Goal: Task Accomplishment & Management: Manage account settings

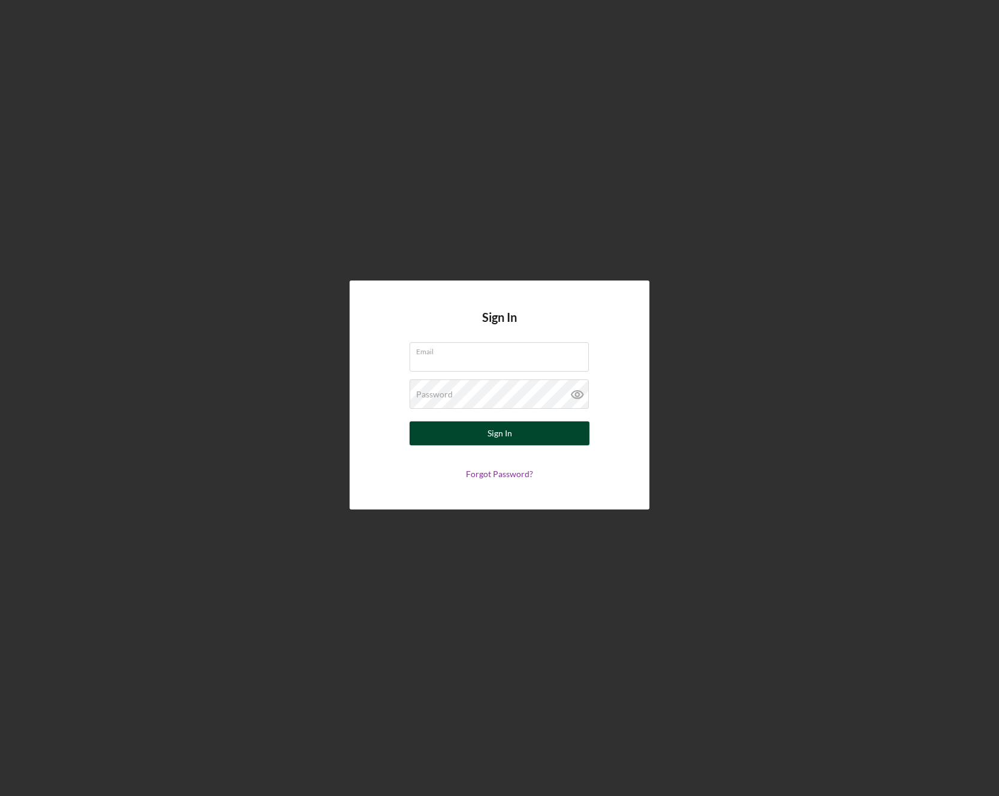
type input "jdorsainvil@communitycapitalny.org"
click at [495, 433] on div "Sign In" at bounding box center [499, 433] width 25 height 24
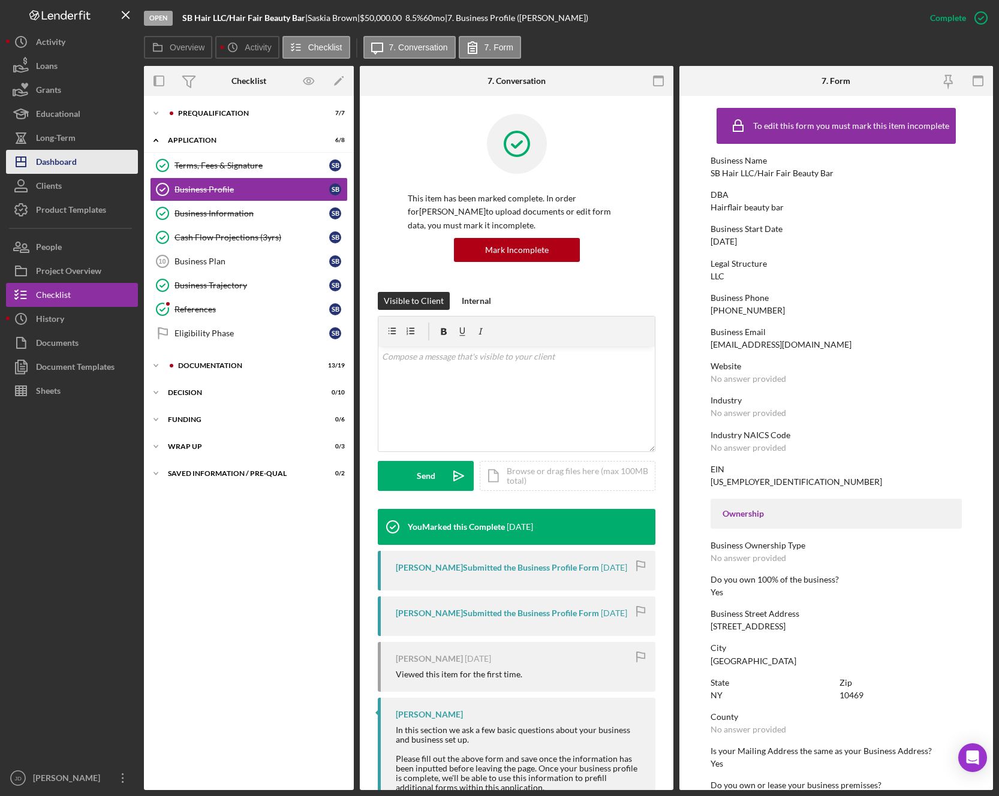
click at [69, 159] on div "Dashboard" at bounding box center [56, 163] width 41 height 27
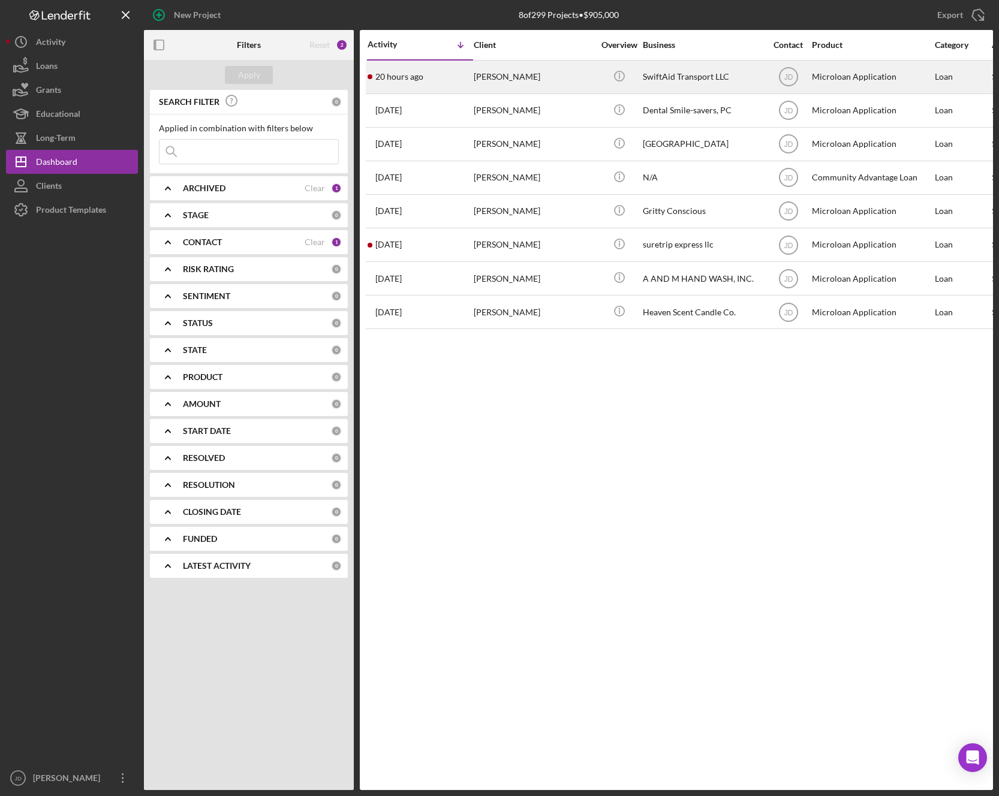
click at [505, 74] on div "[PERSON_NAME]" at bounding box center [534, 77] width 120 height 32
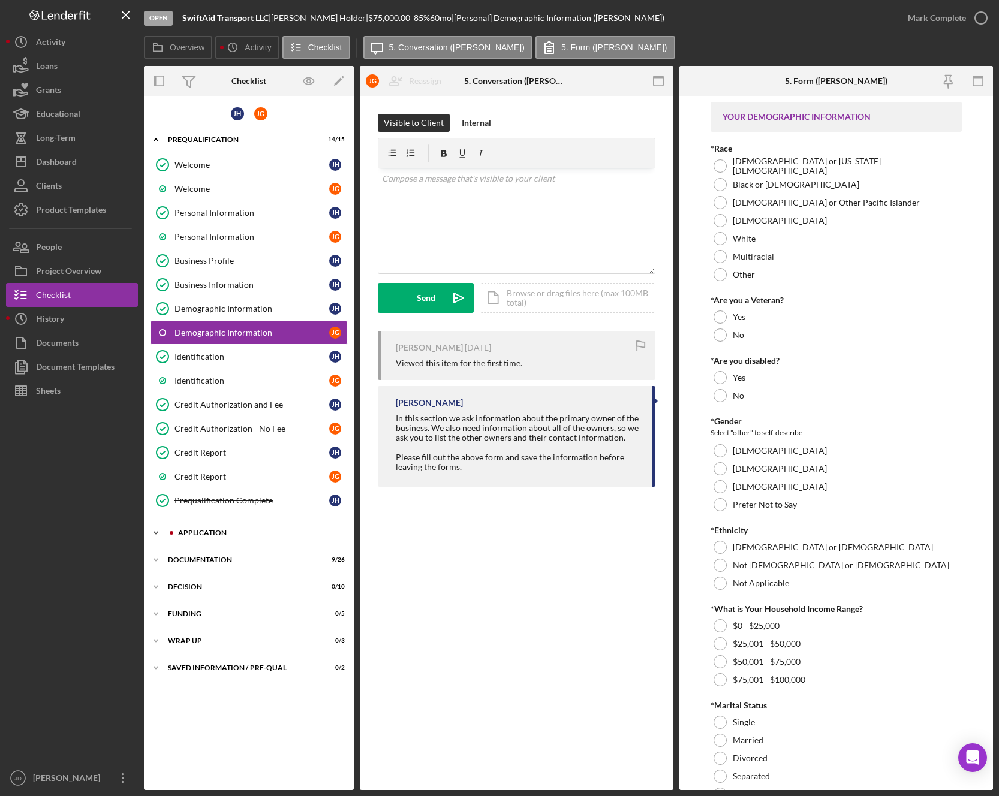
click at [155, 141] on polyline at bounding box center [156, 139] width 4 height 2
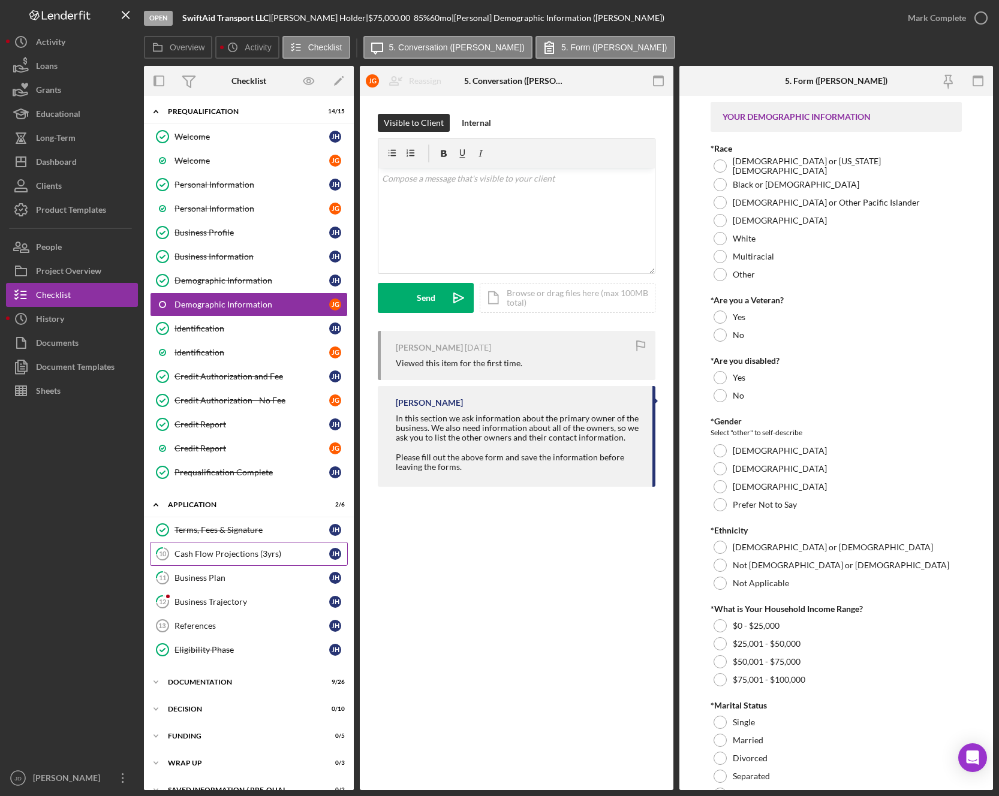
scroll to position [47, 0]
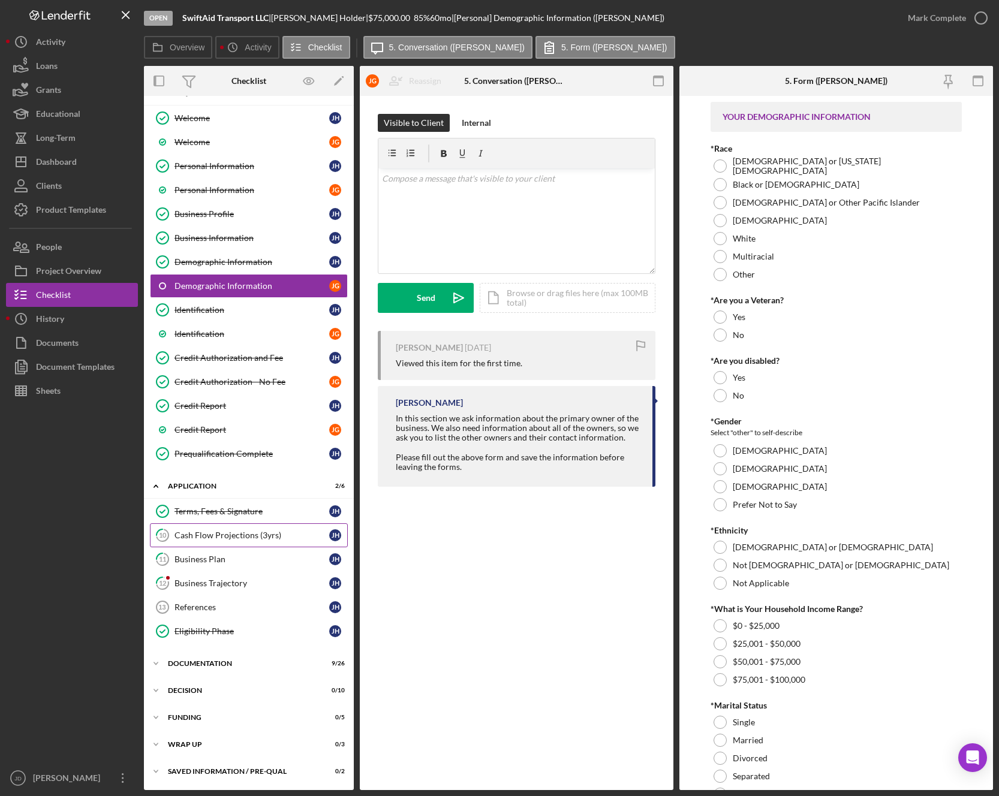
click at [214, 538] on div "Cash Flow Projections (3yrs)" at bounding box center [251, 535] width 155 height 10
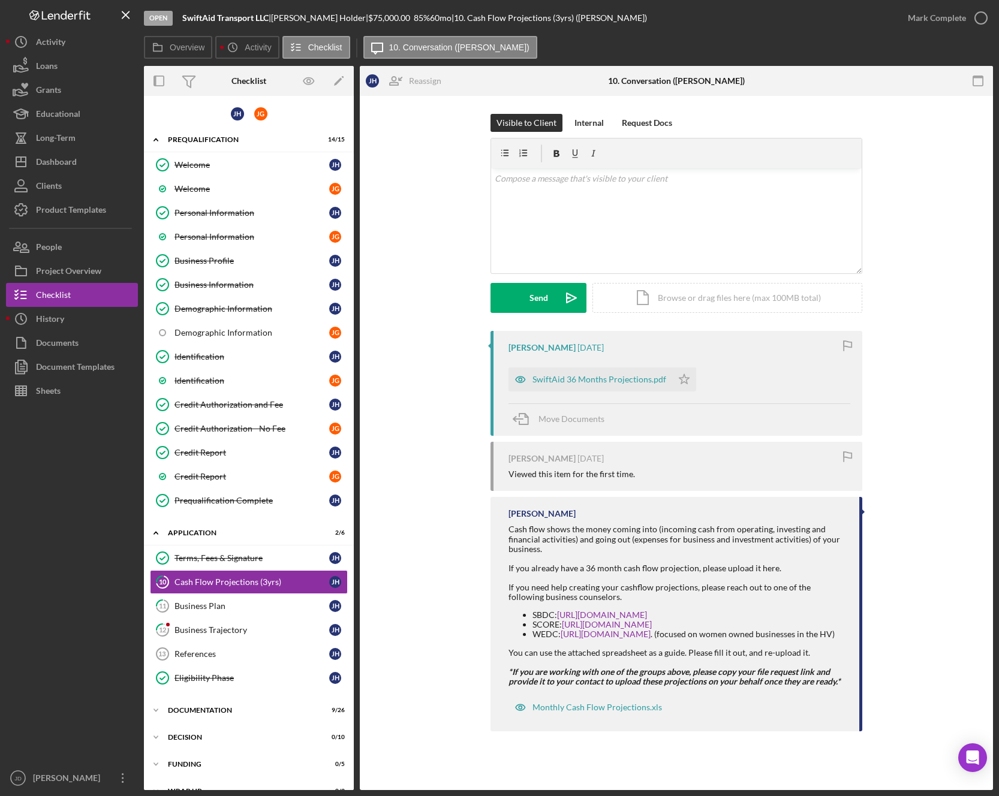
scroll to position [47, 0]
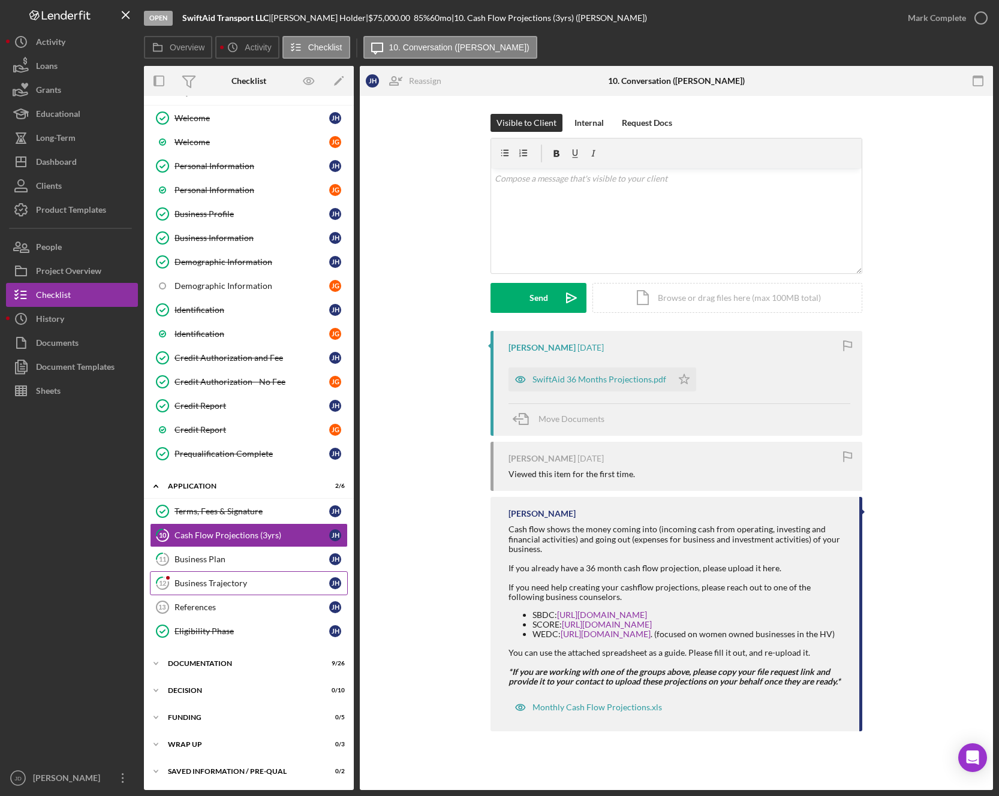
click at [191, 584] on div "Business Trajectory" at bounding box center [251, 583] width 155 height 10
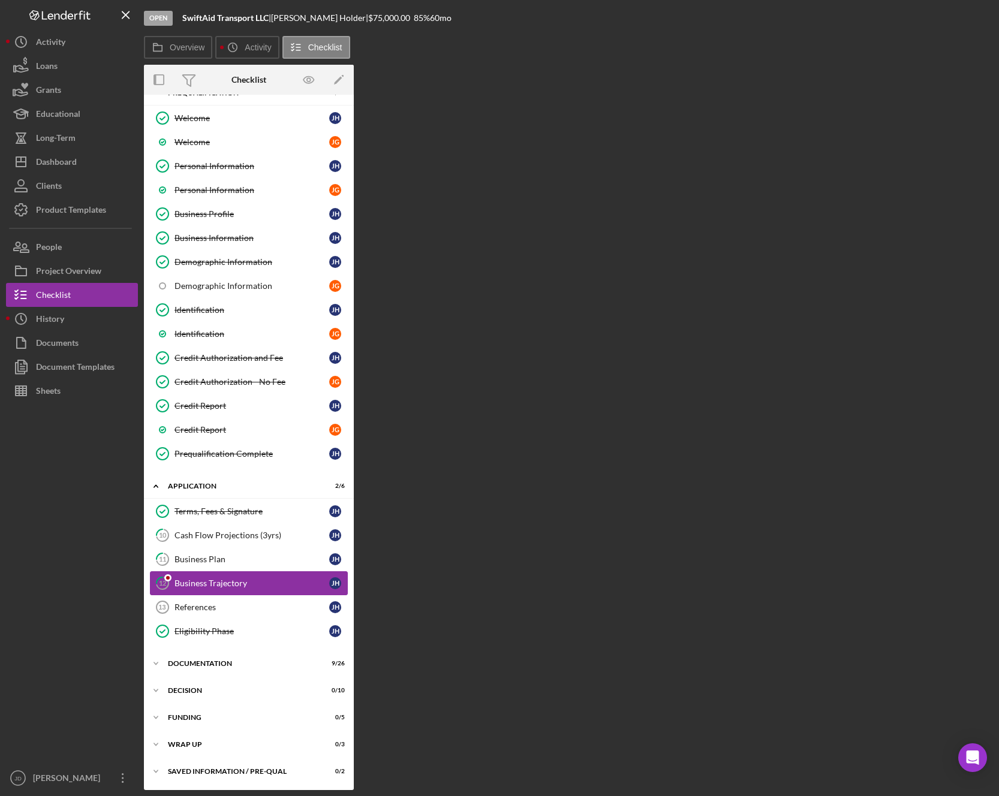
scroll to position [47, 0]
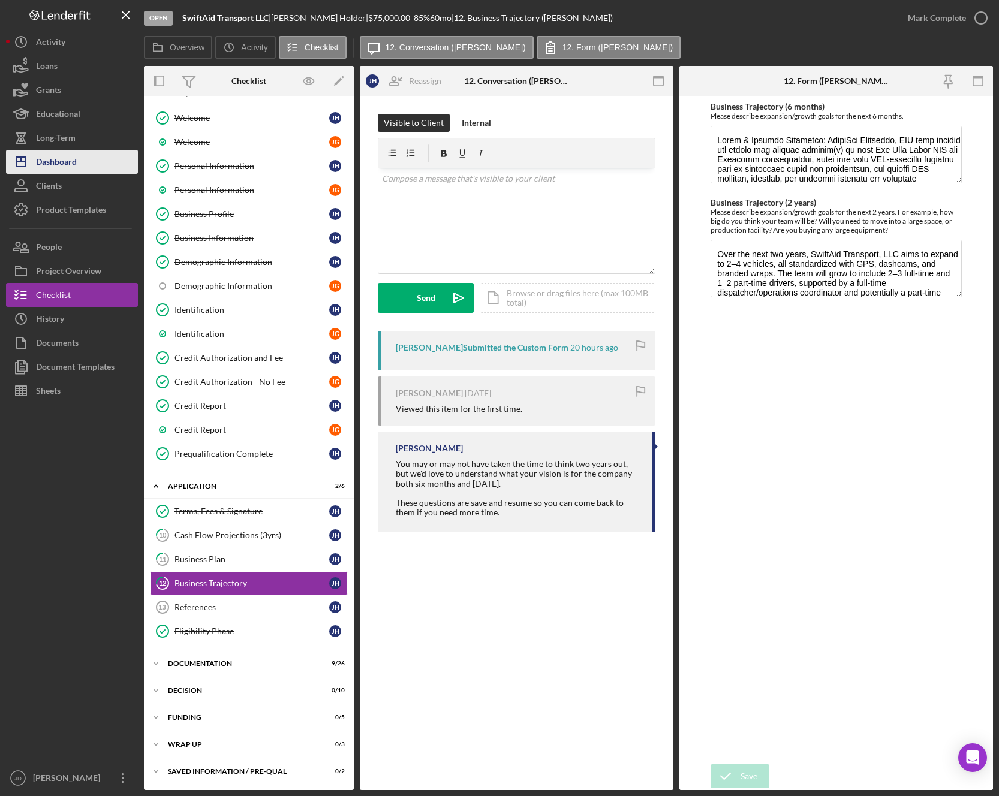
click at [62, 167] on div "Dashboard" at bounding box center [56, 163] width 41 height 27
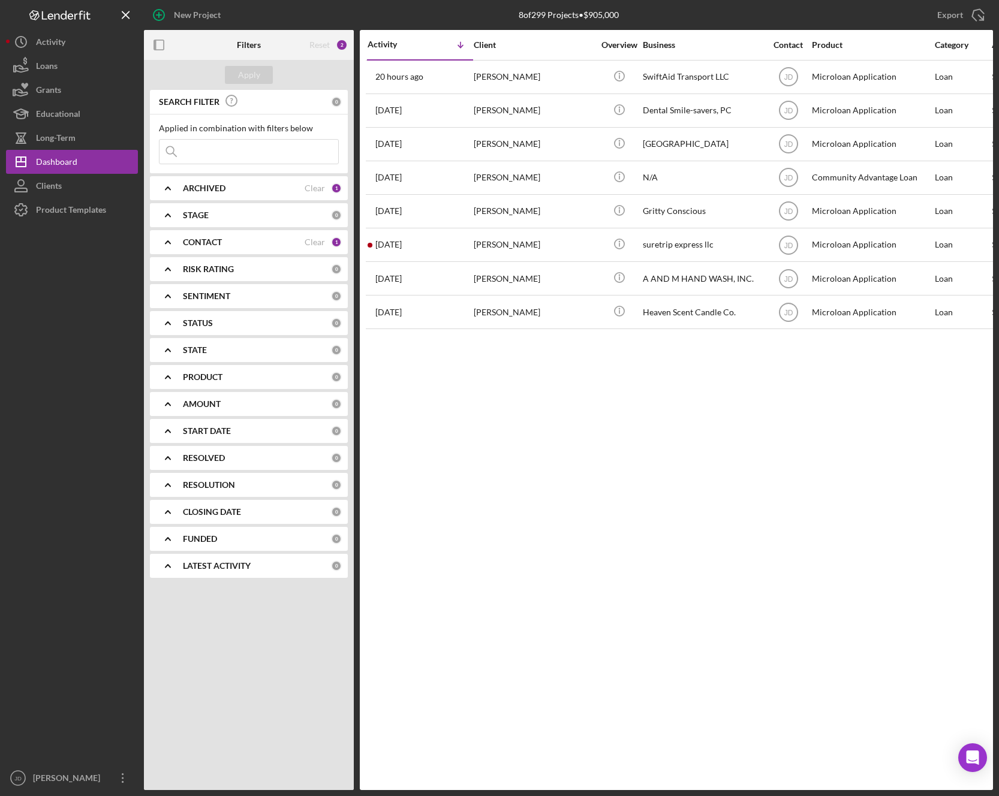
click at [167, 240] on icon "Icon/Expander" at bounding box center [168, 242] width 30 height 30
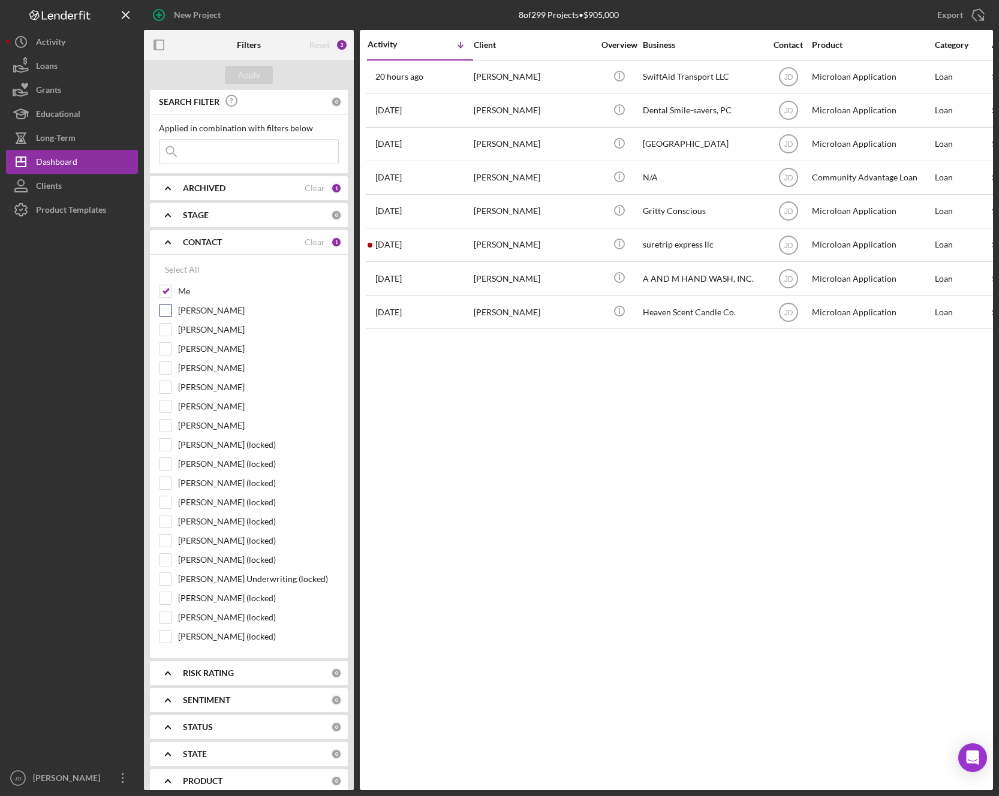
click at [162, 313] on input "[PERSON_NAME]" at bounding box center [165, 311] width 12 height 12
checkbox input "true"
click at [252, 74] on div "Apply" at bounding box center [249, 75] width 22 height 18
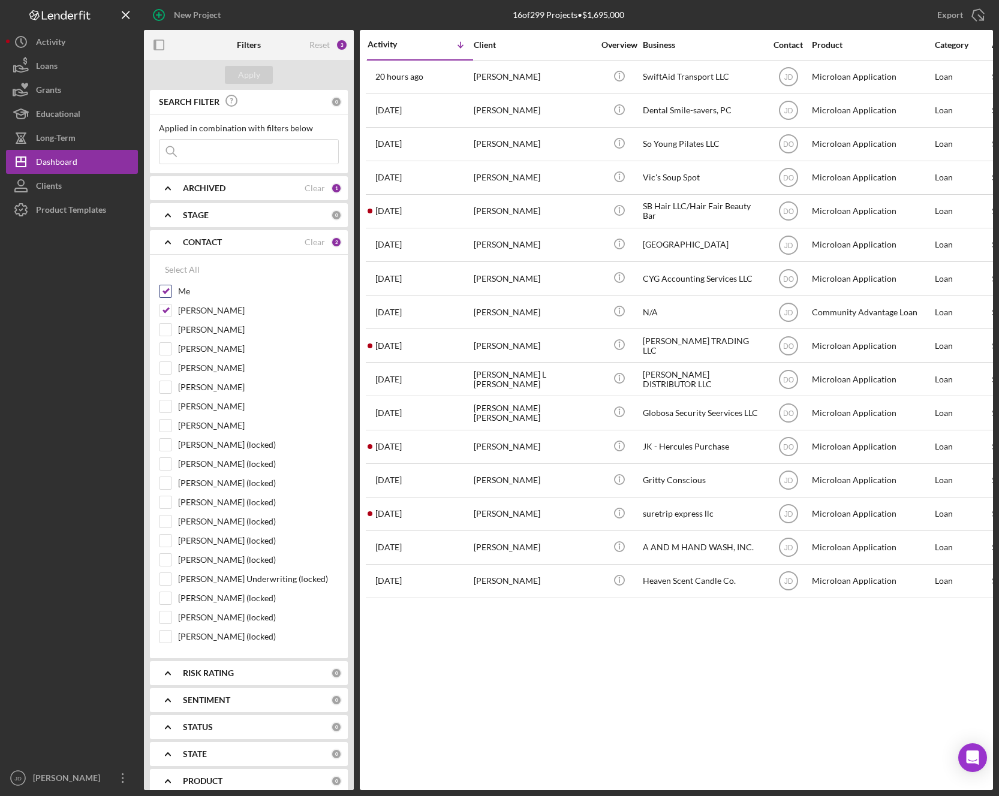
click at [162, 293] on input "Me" at bounding box center [165, 291] width 12 height 12
checkbox input "false"
click at [242, 77] on div "Apply" at bounding box center [249, 75] width 22 height 18
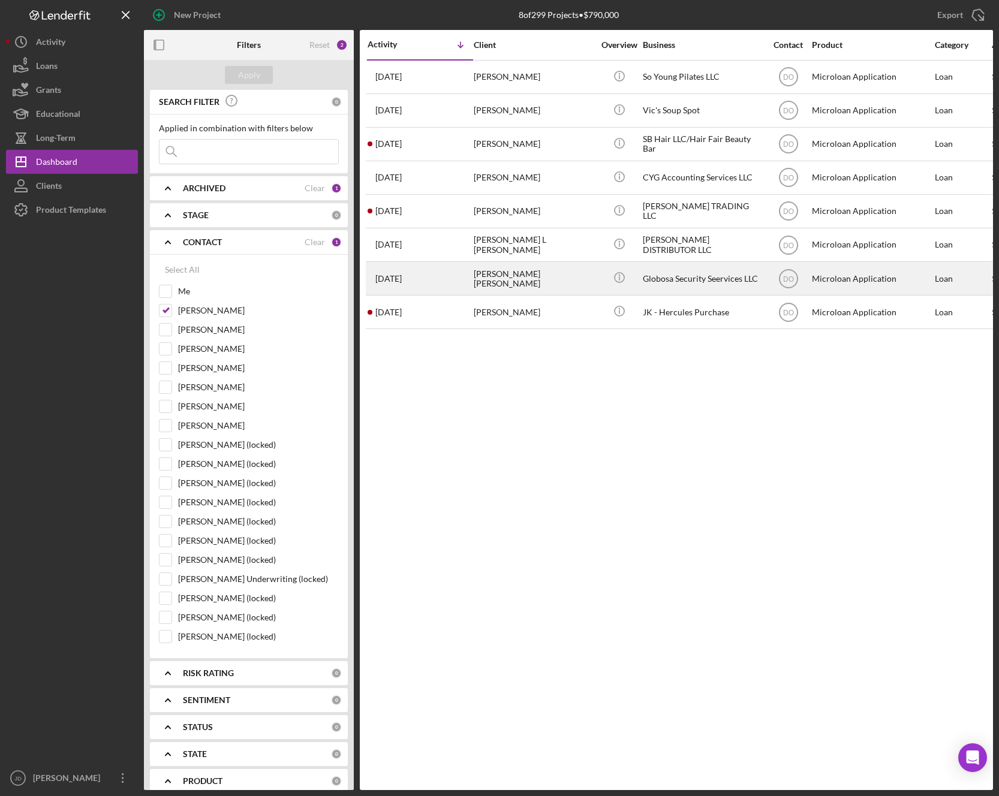
click at [677, 284] on div "Globosa Security Seervices LLC" at bounding box center [703, 279] width 120 height 32
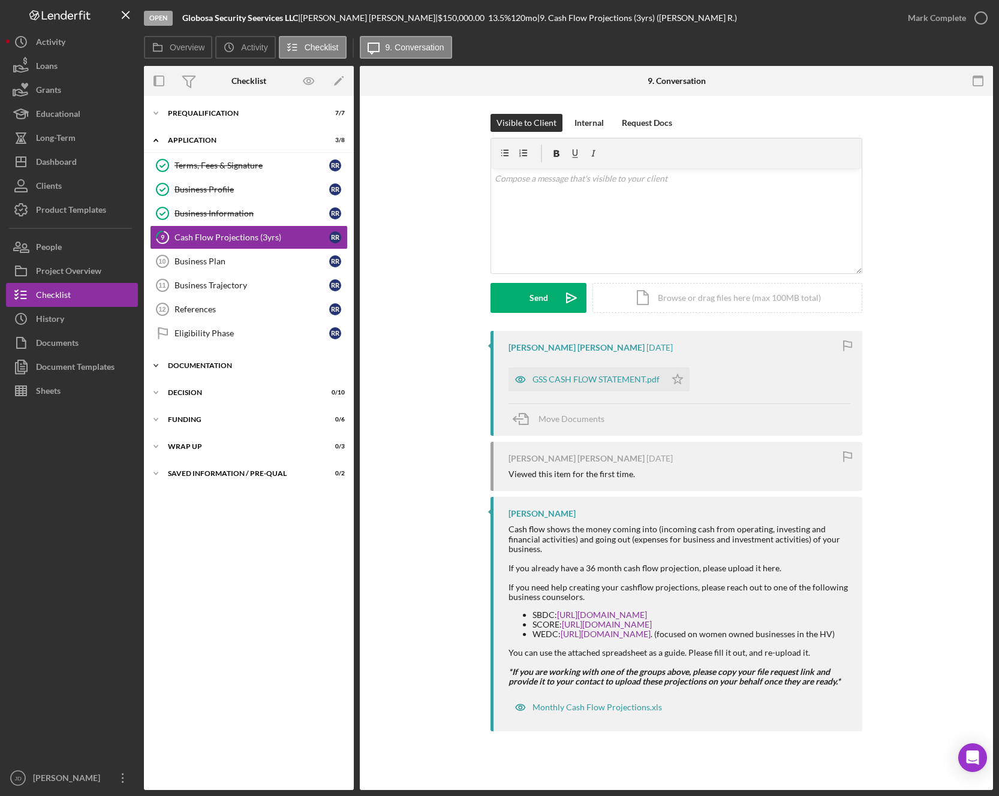
click at [159, 372] on icon "Icon/Expander" at bounding box center [156, 366] width 24 height 24
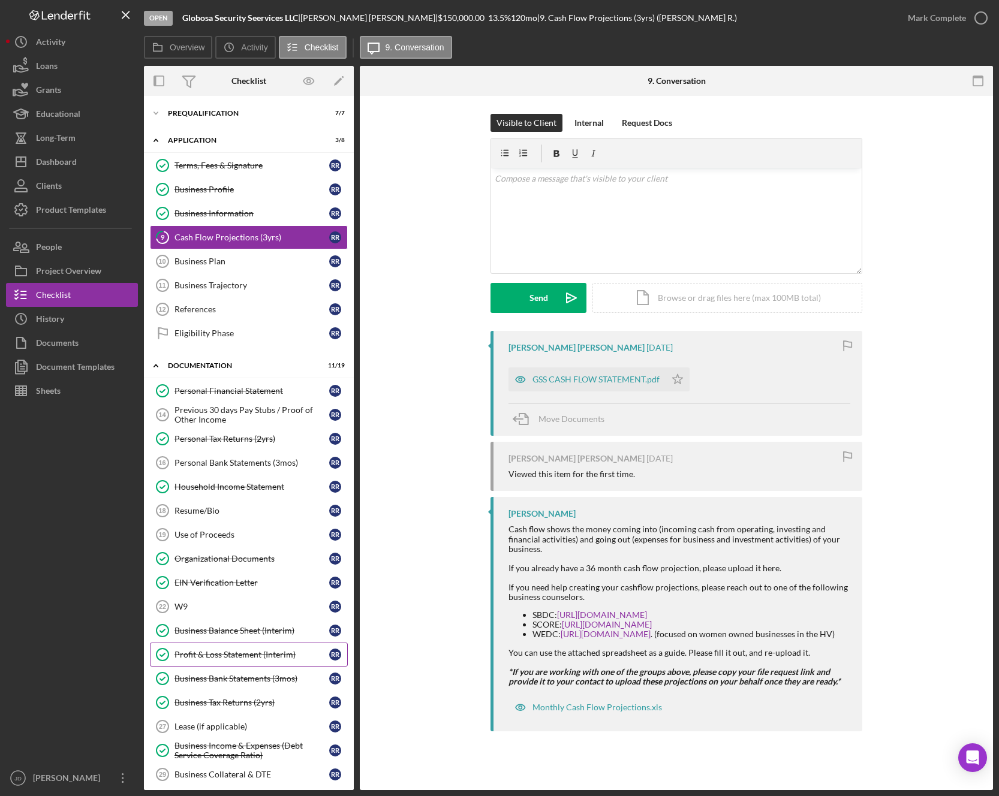
click at [216, 655] on div "Profit & Loss Statement (Interim)" at bounding box center [251, 655] width 155 height 10
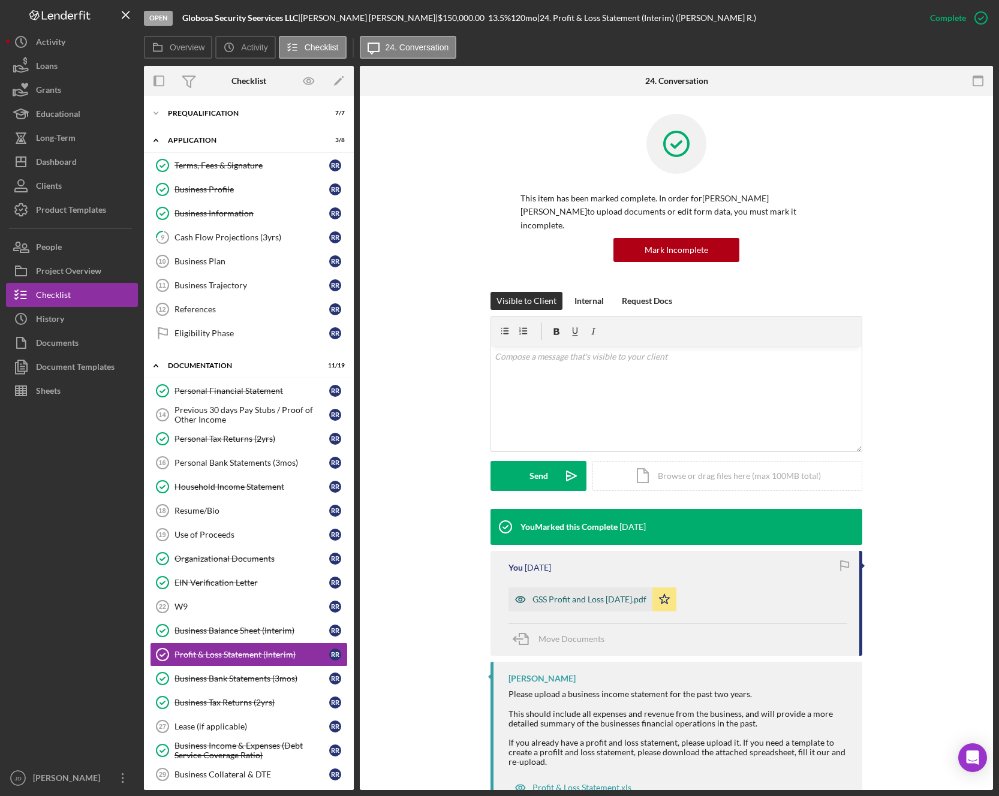
click at [613, 595] on div "GSS Profit and Loss [DATE].pdf" at bounding box center [589, 600] width 114 height 10
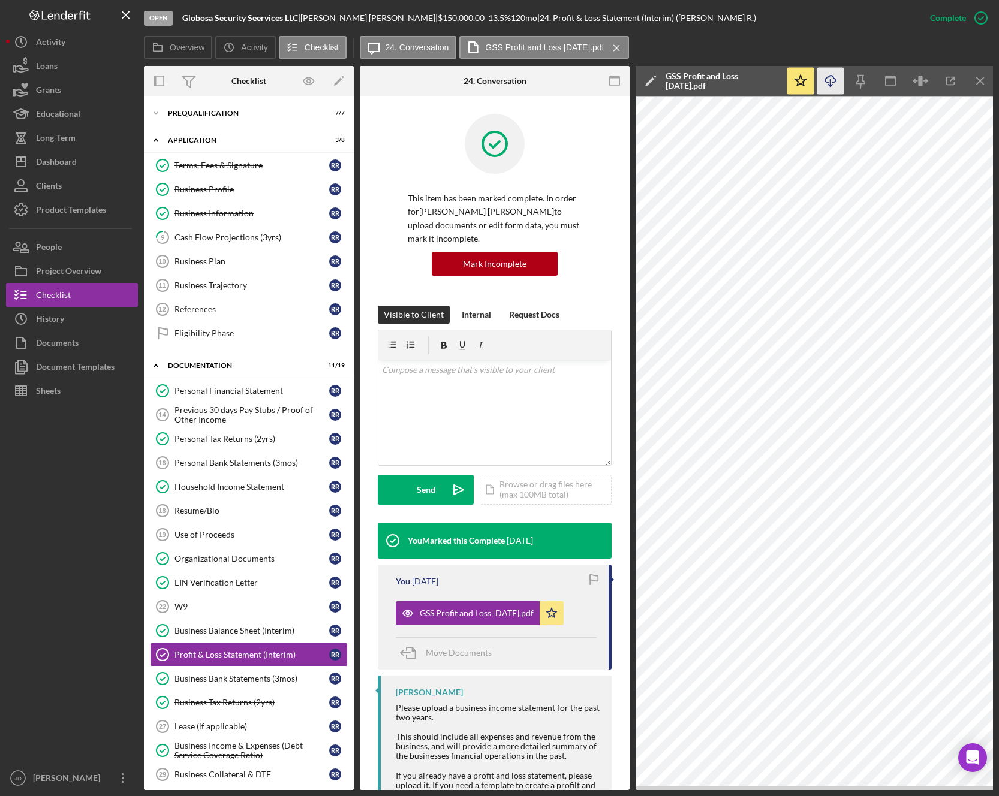
click at [832, 83] on icon "Icon/Download" at bounding box center [830, 81] width 27 height 27
